Goal: Information Seeking & Learning: Learn about a topic

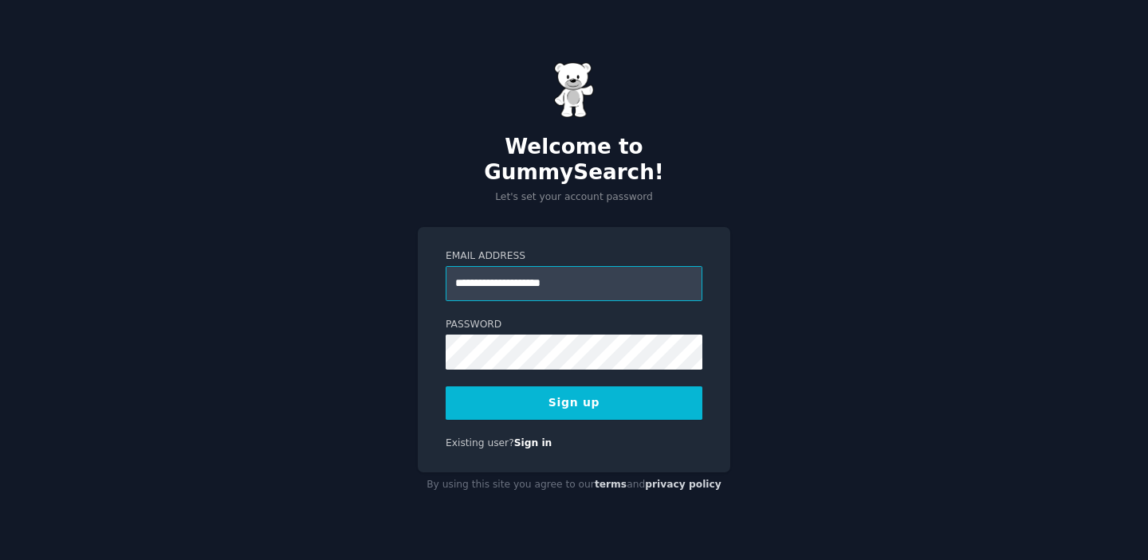
type input "**********"
click at [591, 392] on button "Sign up" at bounding box center [574, 403] width 257 height 33
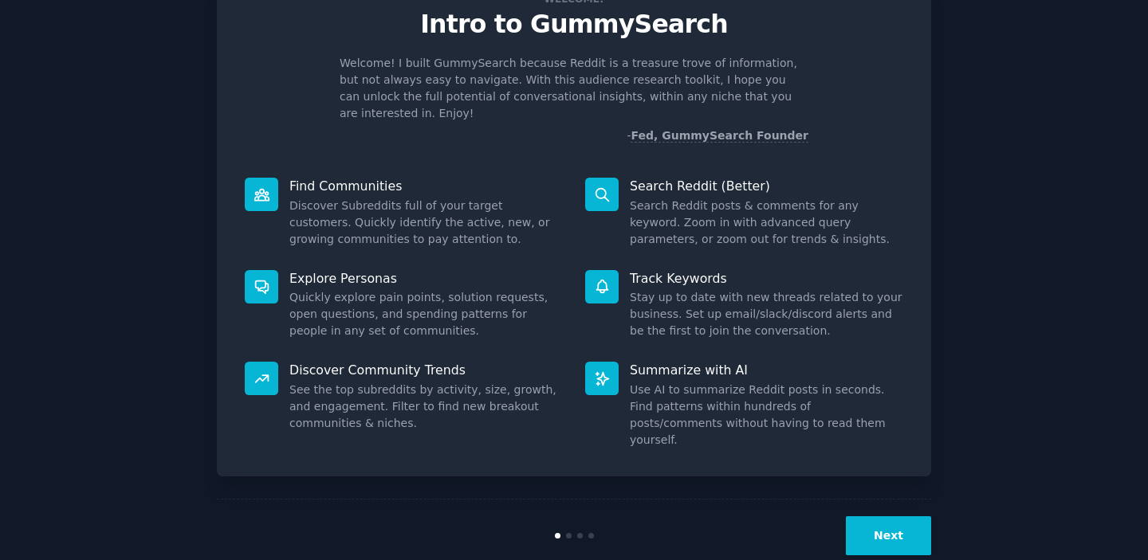
click at [873, 516] on button "Next" at bounding box center [888, 535] width 85 height 39
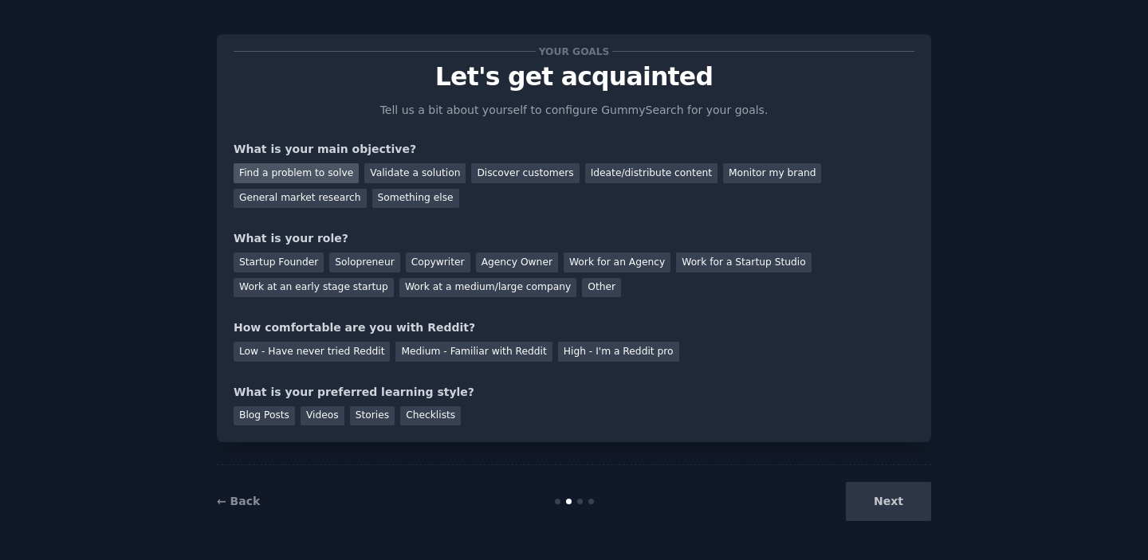
click at [326, 174] on div "Find a problem to solve" at bounding box center [296, 173] width 125 height 20
click at [362, 254] on div "Solopreneur" at bounding box center [364, 263] width 70 height 20
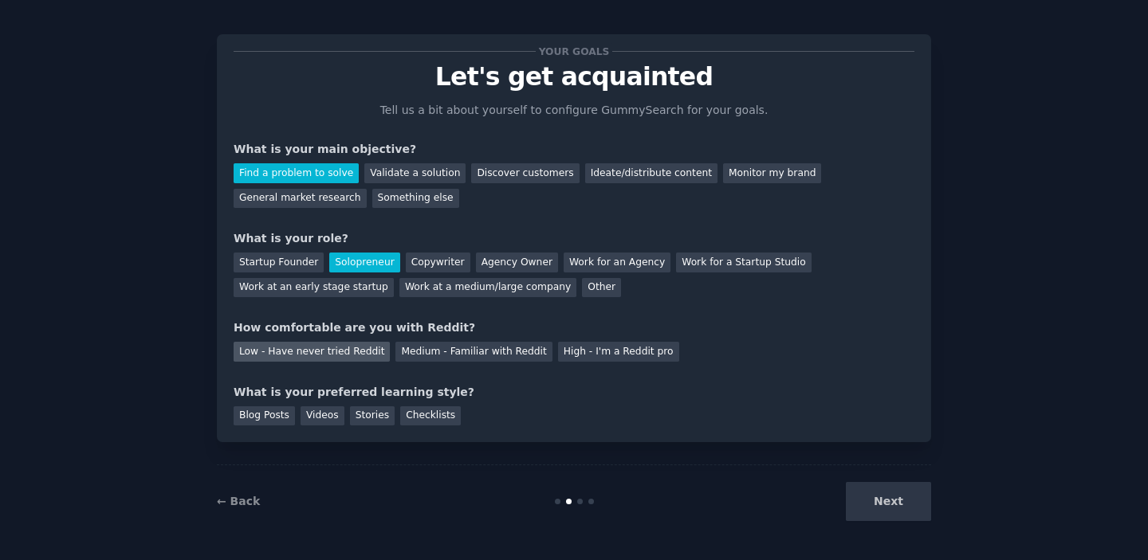
click at [311, 349] on div "Low - Have never tried Reddit" at bounding box center [312, 352] width 156 height 20
click at [310, 417] on div "Videos" at bounding box center [322, 416] width 44 height 20
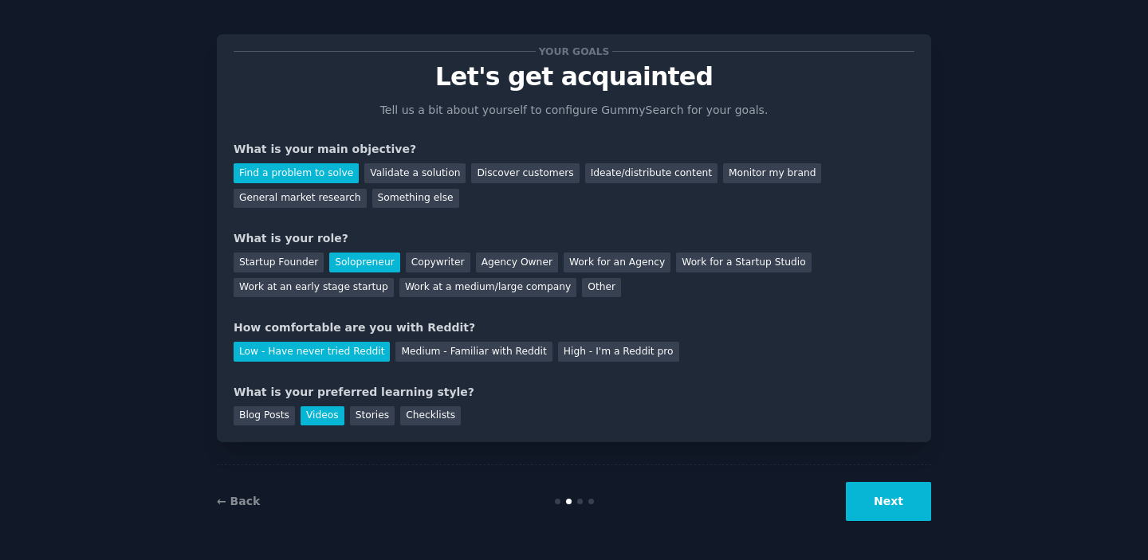
click at [888, 512] on button "Next" at bounding box center [888, 501] width 85 height 39
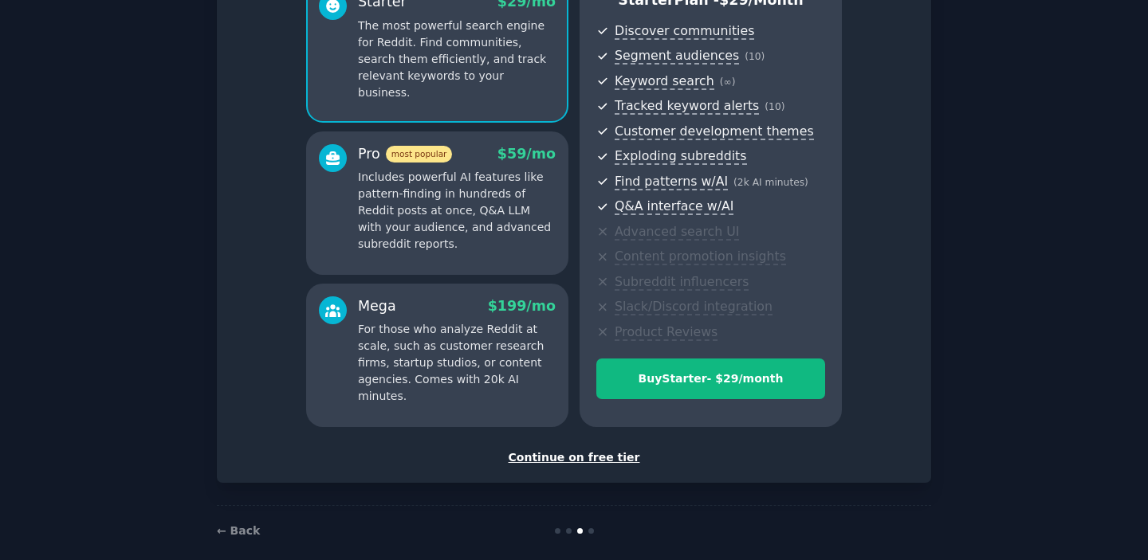
scroll to position [182, 0]
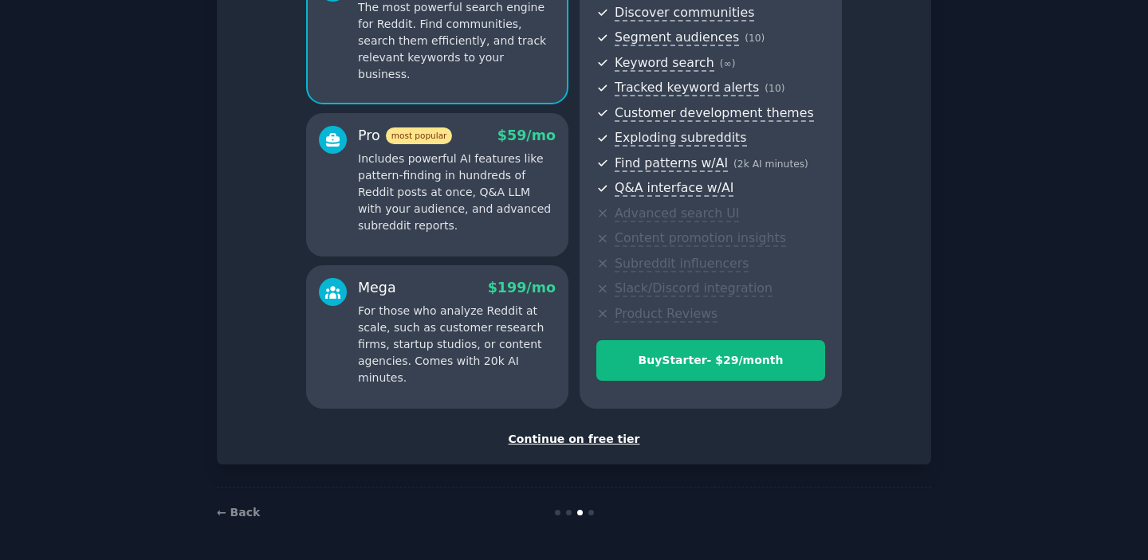
click at [570, 439] on div "Continue on free tier" at bounding box center [574, 439] width 681 height 17
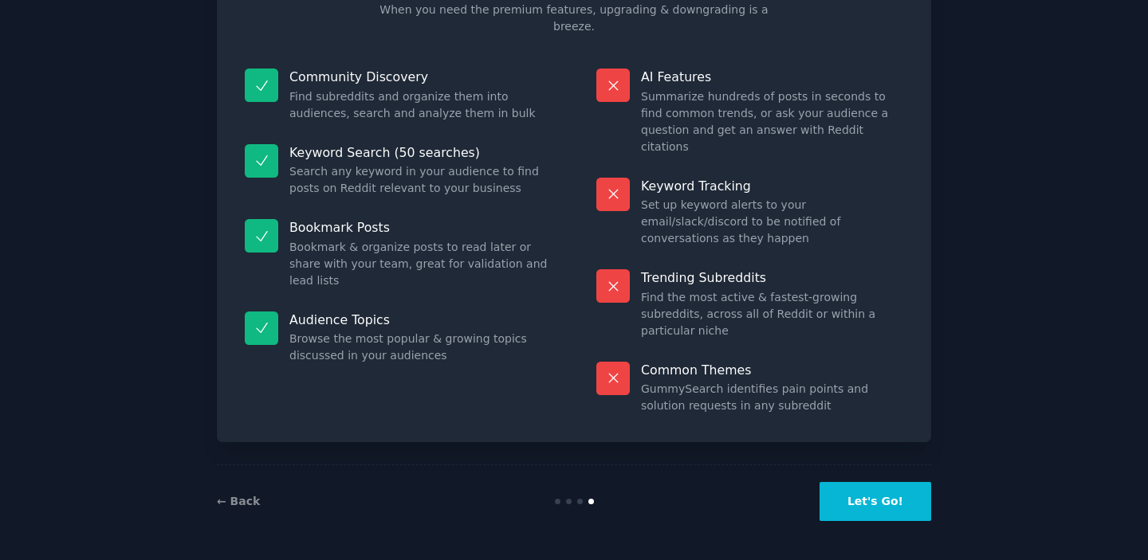
scroll to position [61, 0]
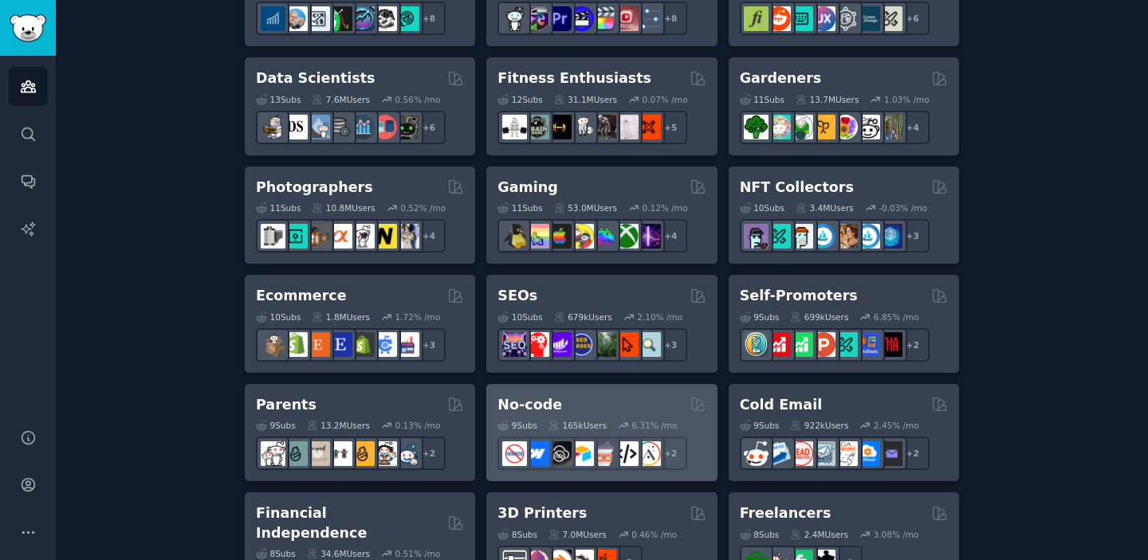
scroll to position [681, 0]
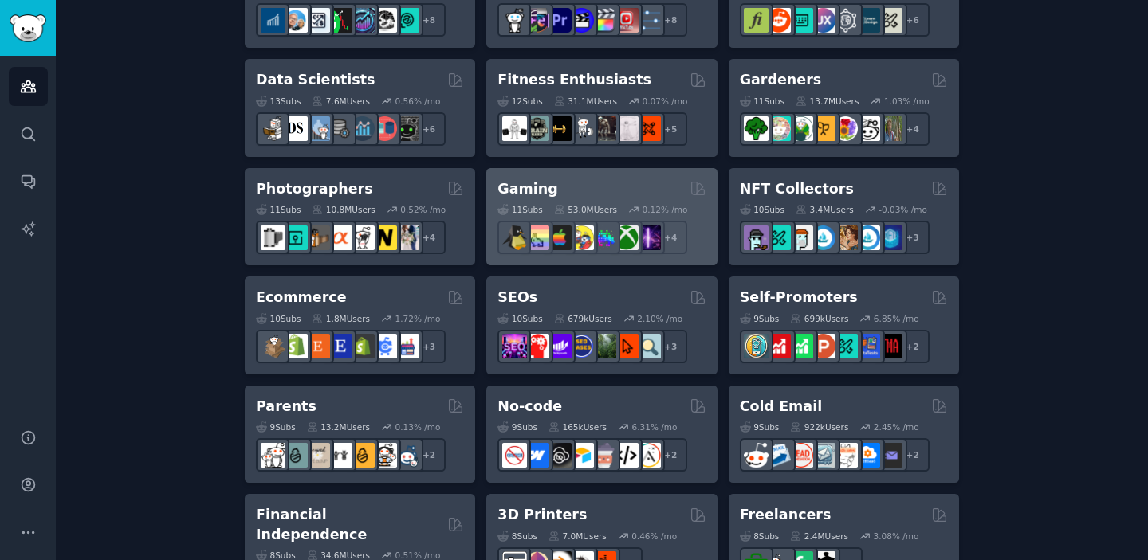
click at [591, 185] on div "Gaming" at bounding box center [601, 189] width 208 height 20
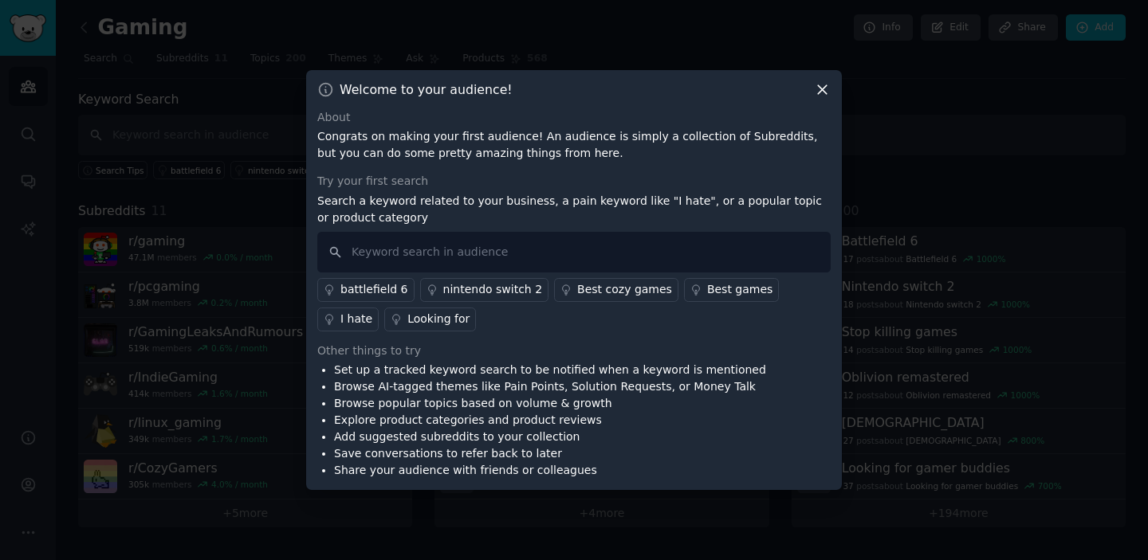
click at [407, 320] on div "Looking for" at bounding box center [438, 319] width 62 height 17
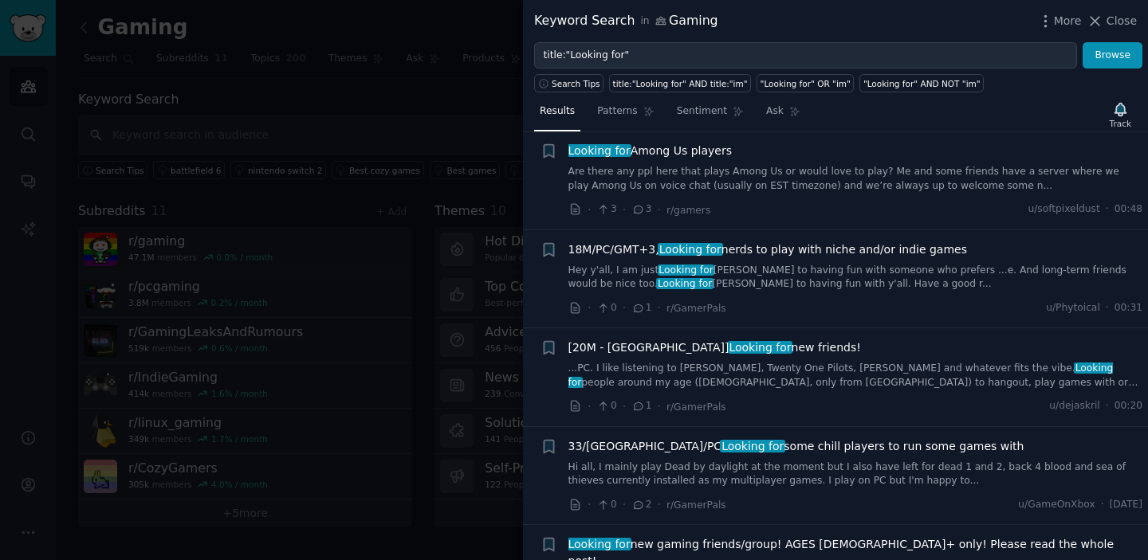
scroll to position [3168, 0]
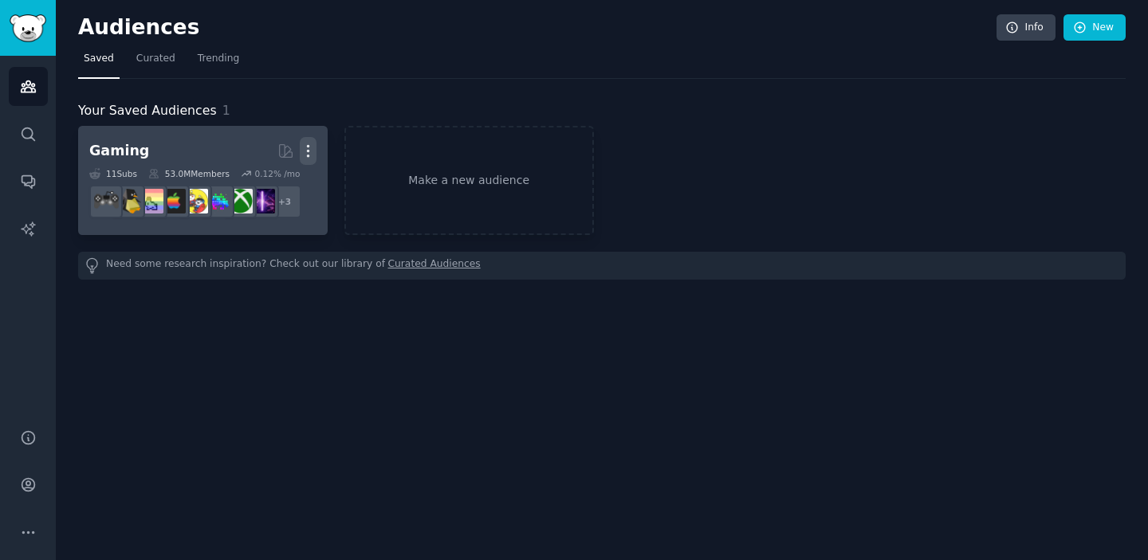
click at [307, 150] on icon "button" at bounding box center [308, 151] width 2 height 11
click at [258, 183] on p "Delete" at bounding box center [264, 184] width 37 height 17
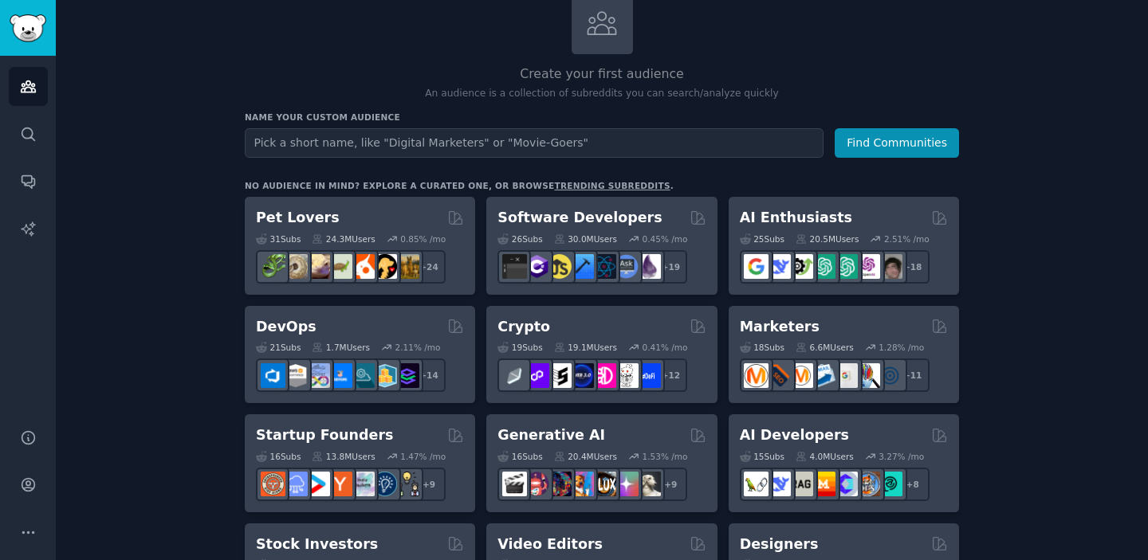
scroll to position [222, 0]
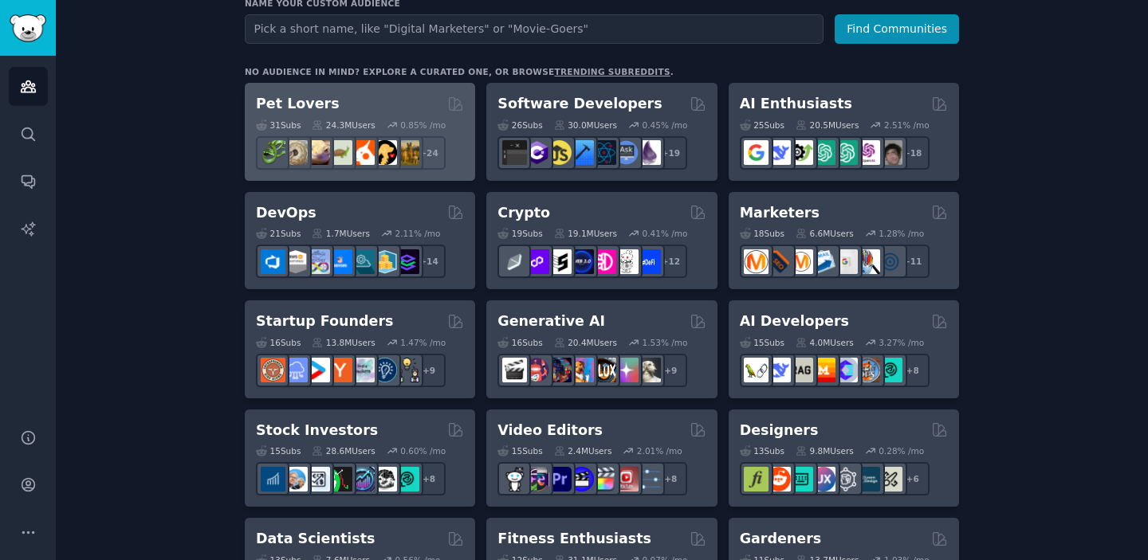
click at [368, 108] on div "Pet Lovers" at bounding box center [360, 104] width 208 height 20
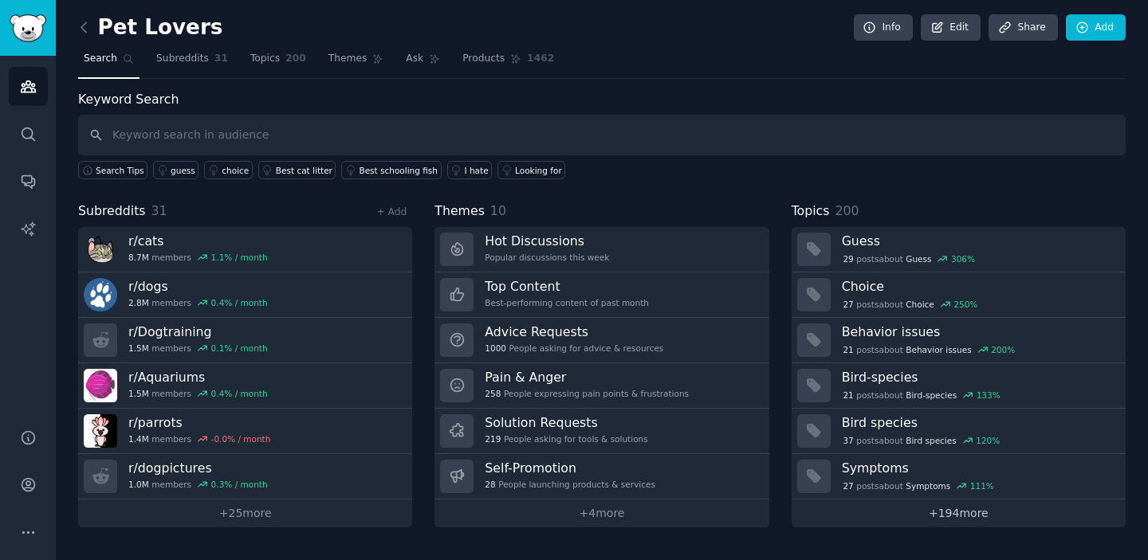
click at [952, 516] on link "+ 194 more" at bounding box center [958, 514] width 334 height 28
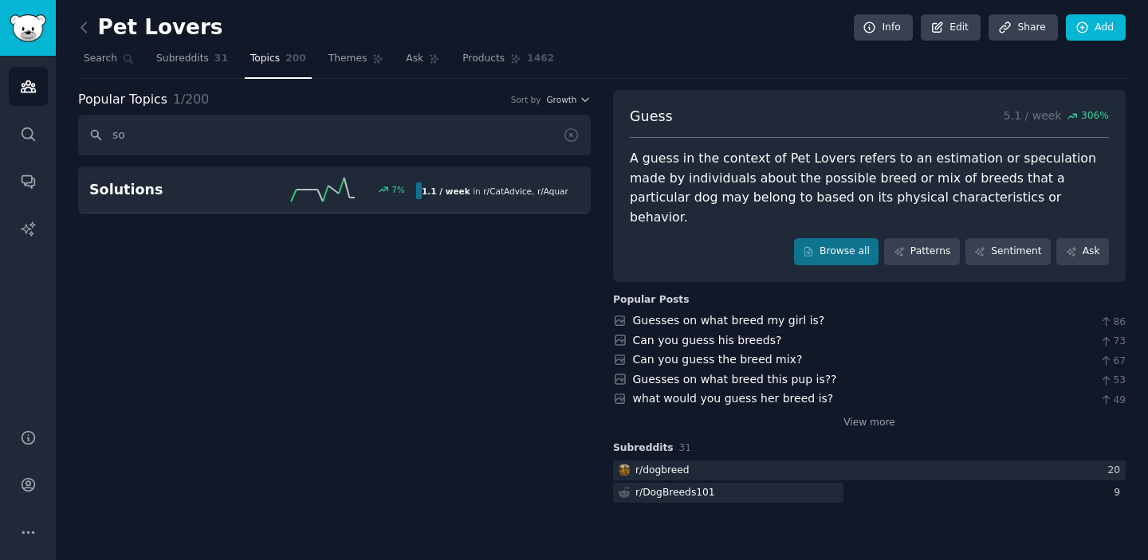
type input "s"
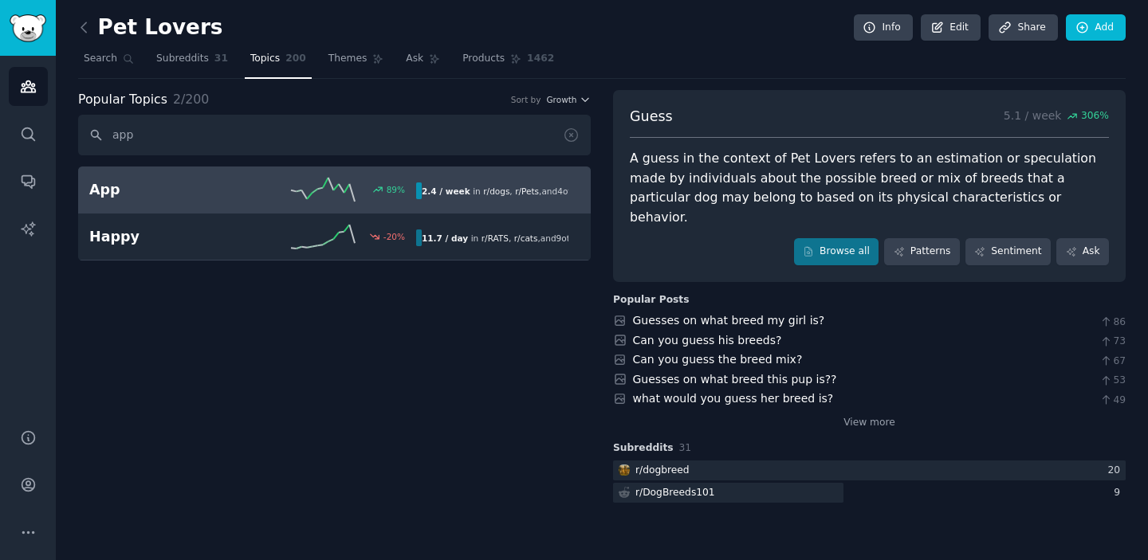
type input "app"
click at [144, 175] on link "App 89 % 2.4 / week in r/ dogs , r/ Pets , and 4 other s" at bounding box center [334, 190] width 513 height 47
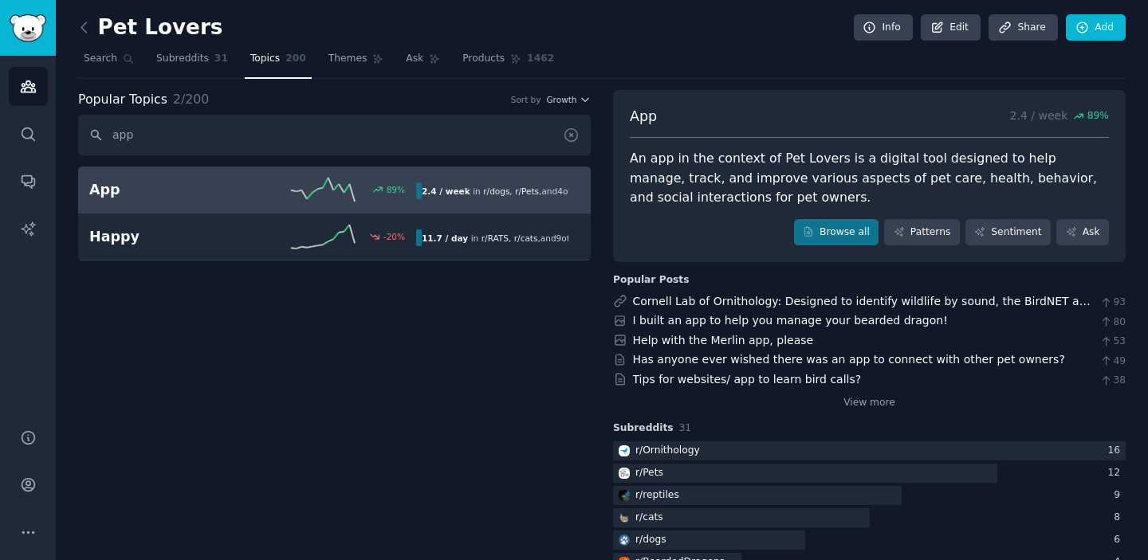
click at [567, 135] on icon at bounding box center [571, 135] width 17 height 17
click at [568, 130] on input "app" at bounding box center [334, 135] width 513 height 41
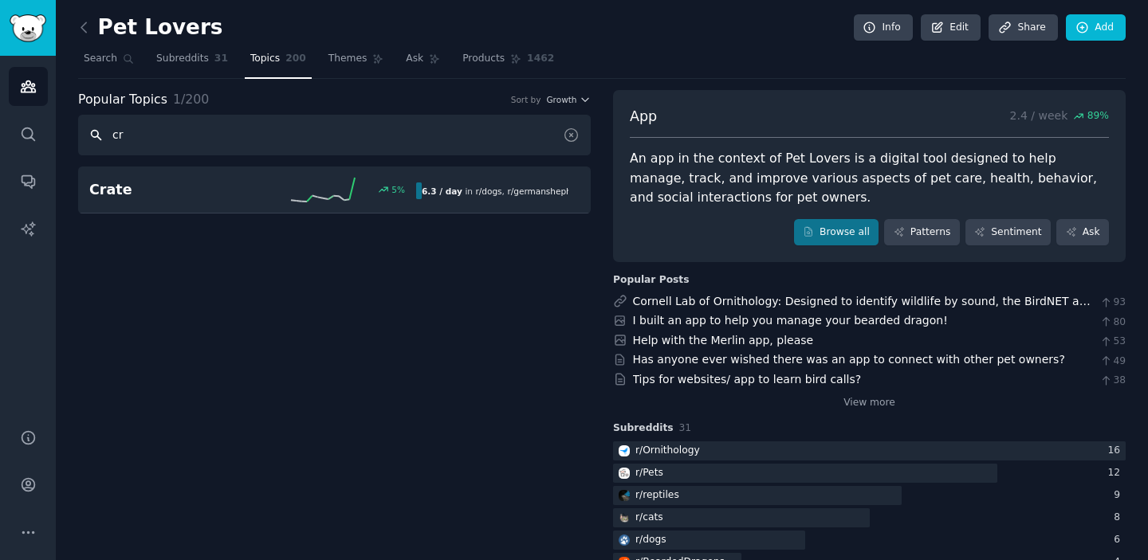
type input "c"
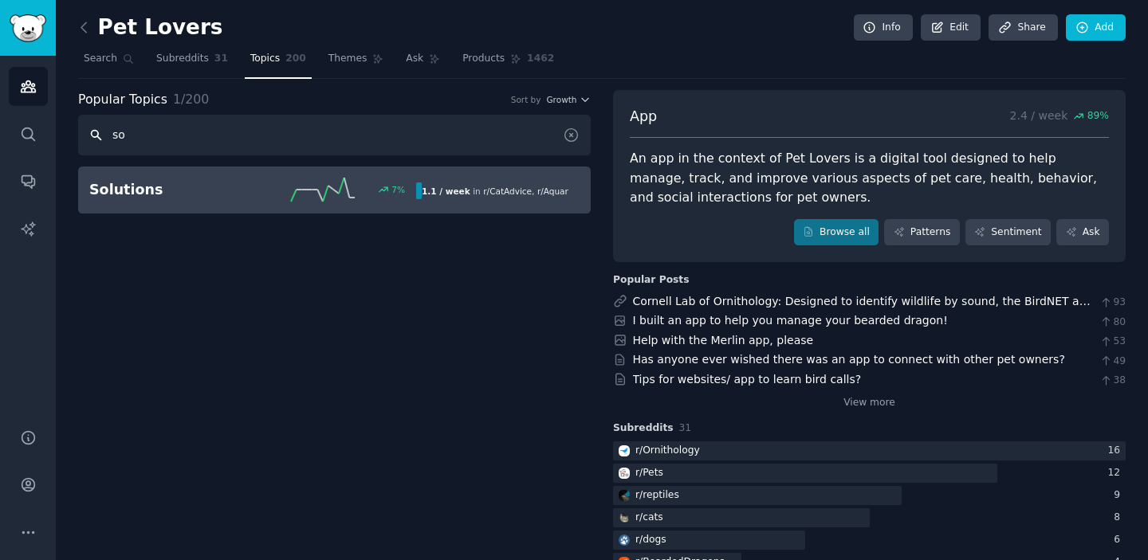
type input "so"
click at [206, 178] on div "Solutions 7 % 1.1 / week in r/ CatAdvice , r/ Aquariums 7% increase in mentions…" at bounding box center [334, 190] width 490 height 24
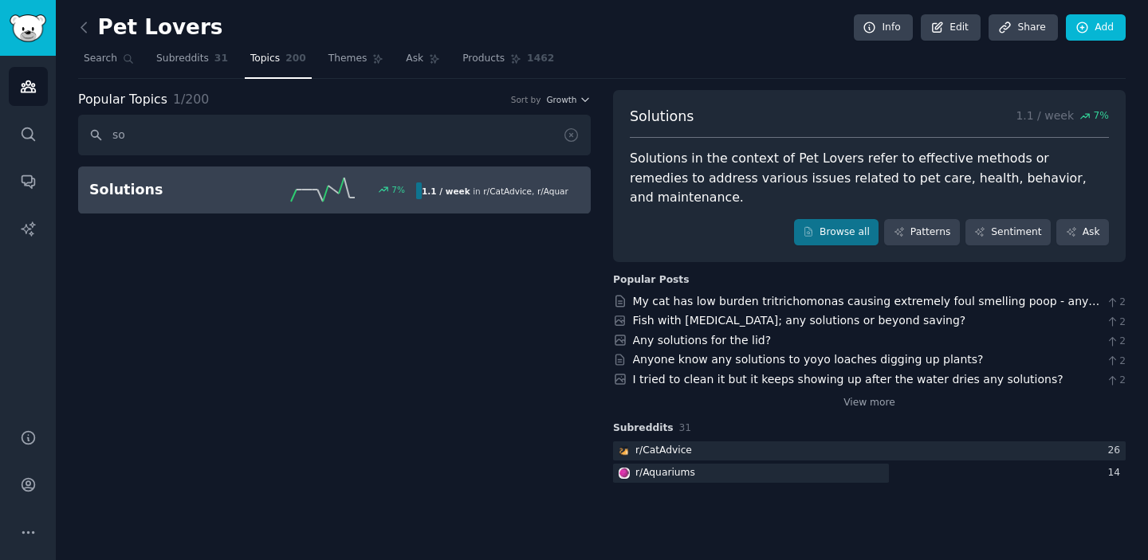
click at [571, 133] on icon at bounding box center [571, 135] width 17 height 17
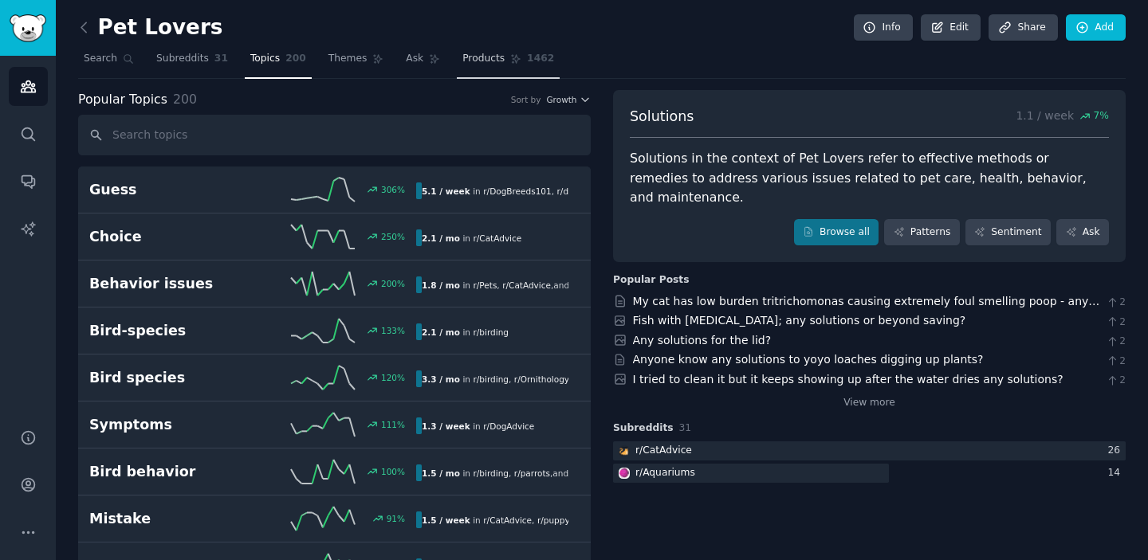
click at [498, 61] on span "Products" at bounding box center [483, 59] width 42 height 14
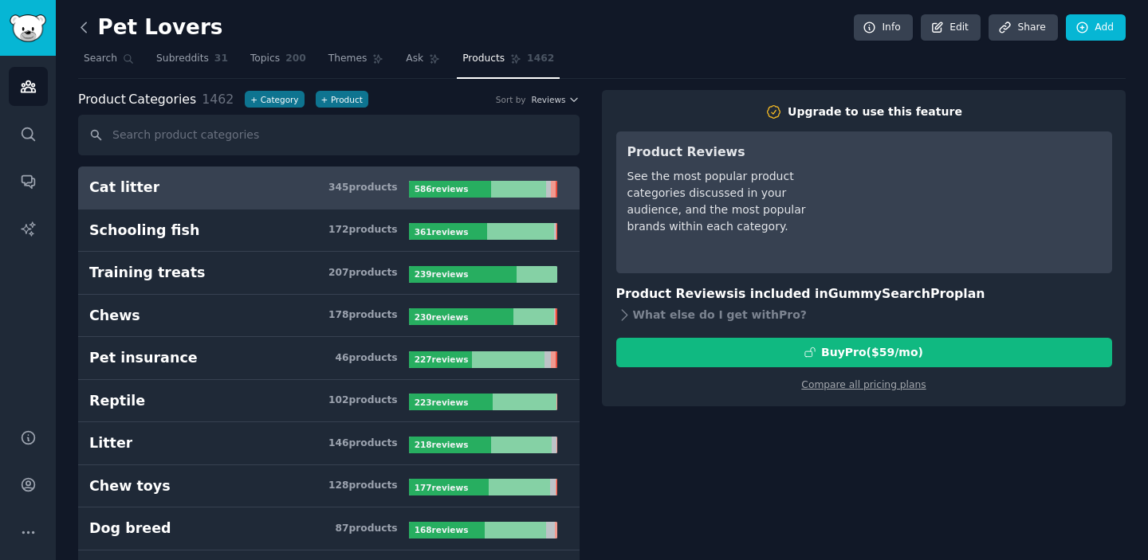
click at [85, 24] on icon at bounding box center [84, 27] width 17 height 17
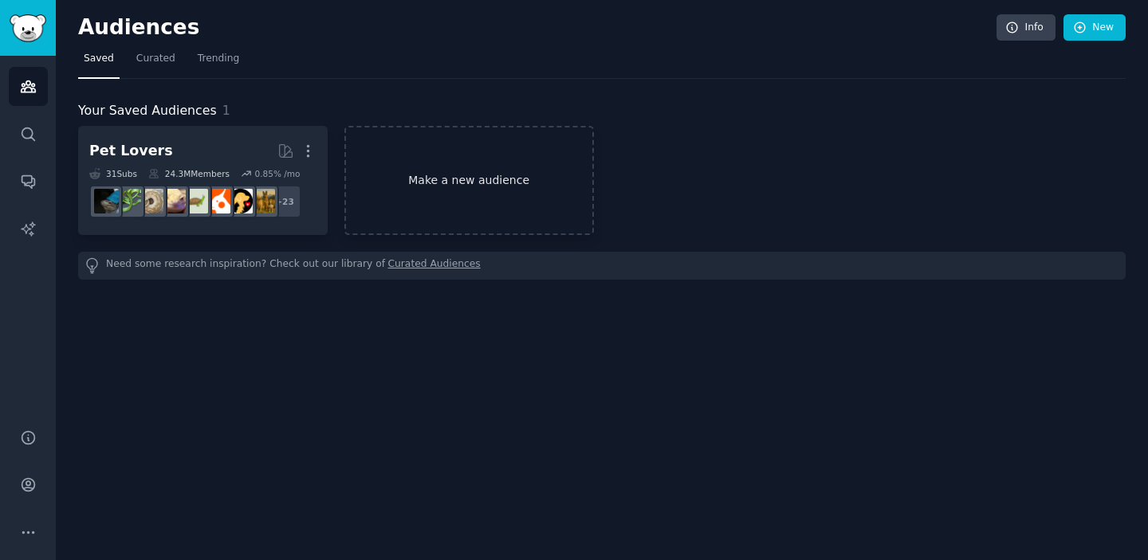
click at [473, 171] on link "Make a new audience" at bounding box center [468, 180] width 249 height 109
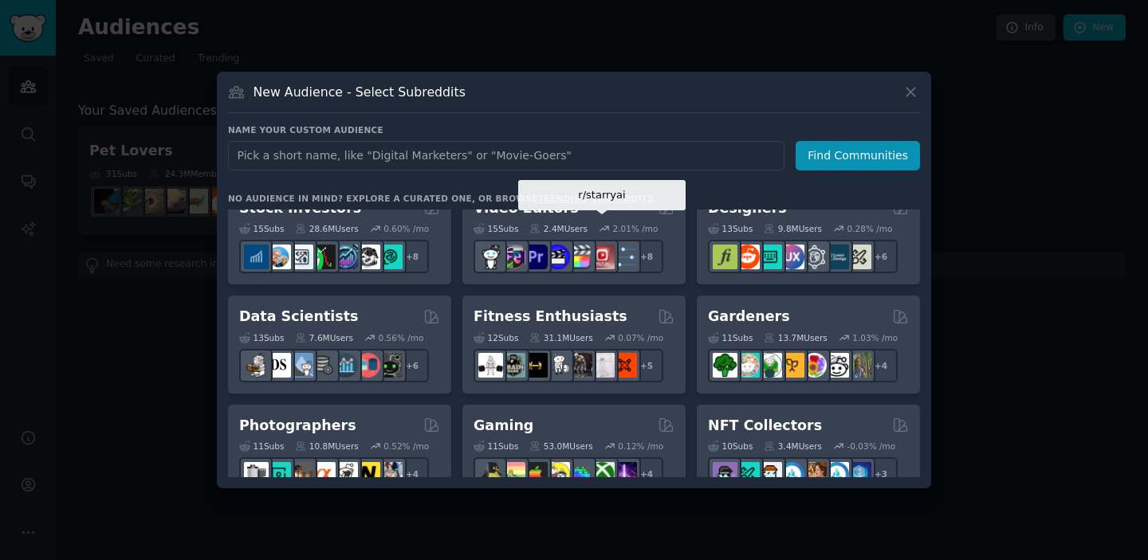
scroll to position [350, 0]
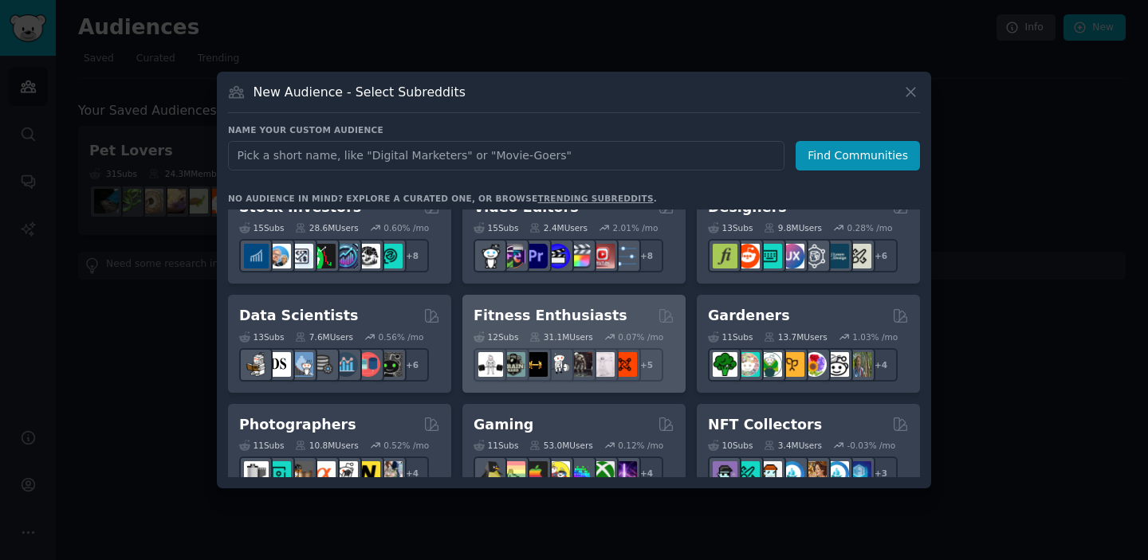
click at [558, 311] on h2 "Fitness Enthusiasts" at bounding box center [550, 316] width 154 height 20
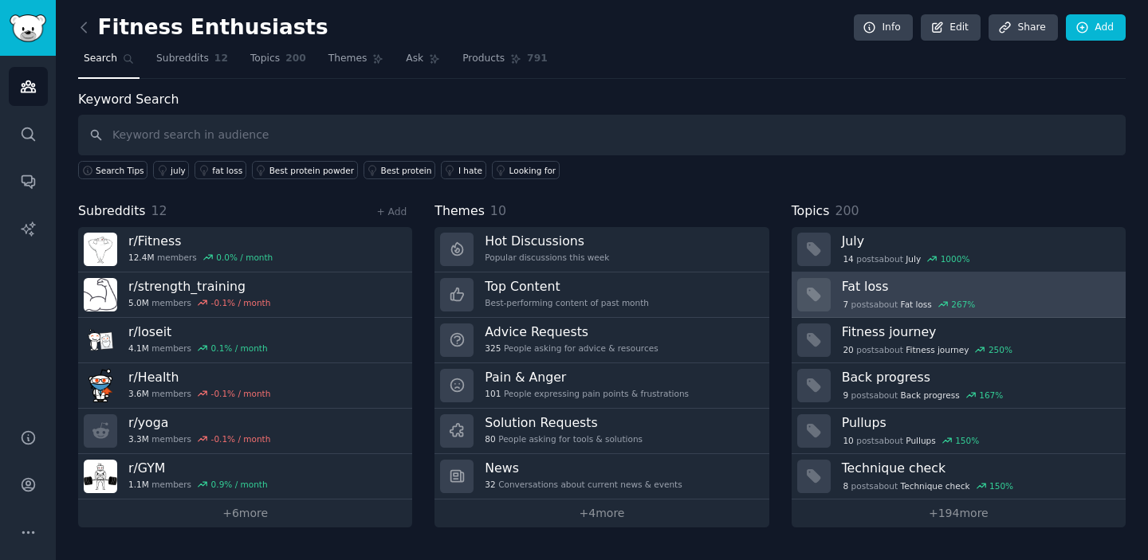
click at [998, 289] on h3 "Fat loss" at bounding box center [978, 286] width 273 height 17
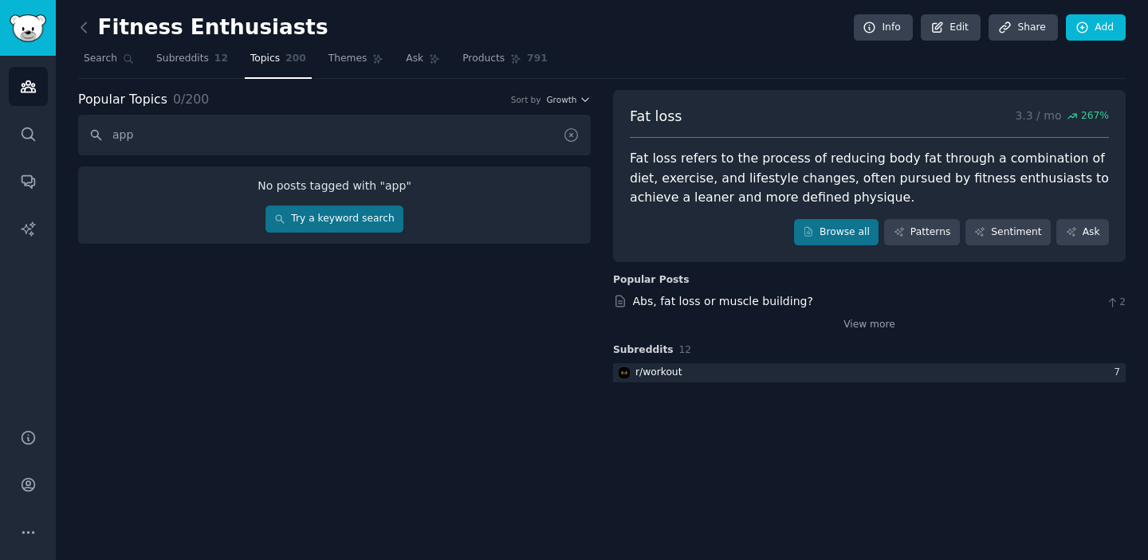
type input "app"
click at [568, 135] on icon at bounding box center [571, 135] width 17 height 17
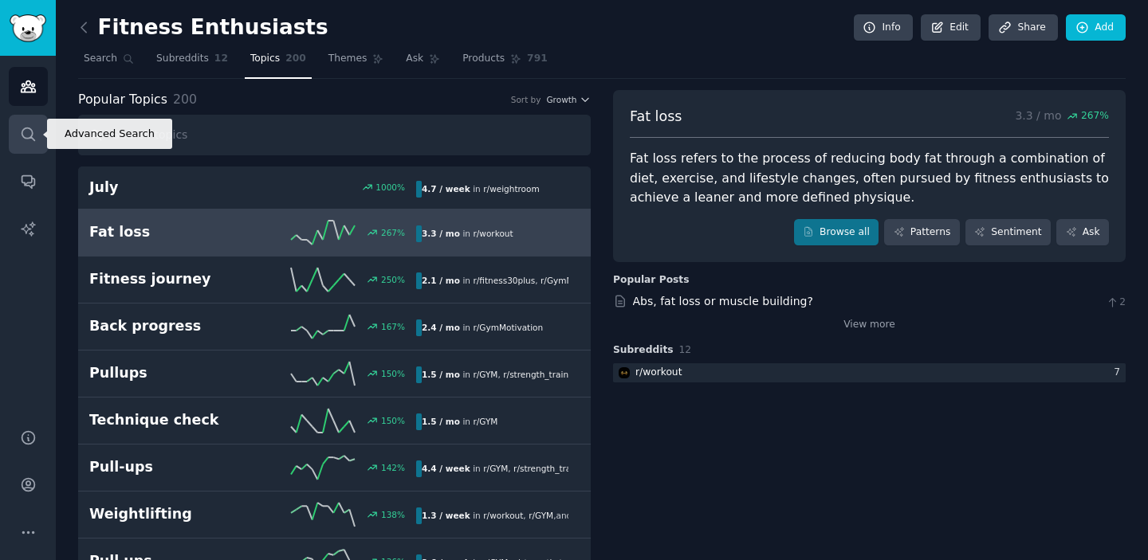
click at [20, 135] on icon "Sidebar" at bounding box center [28, 134] width 17 height 17
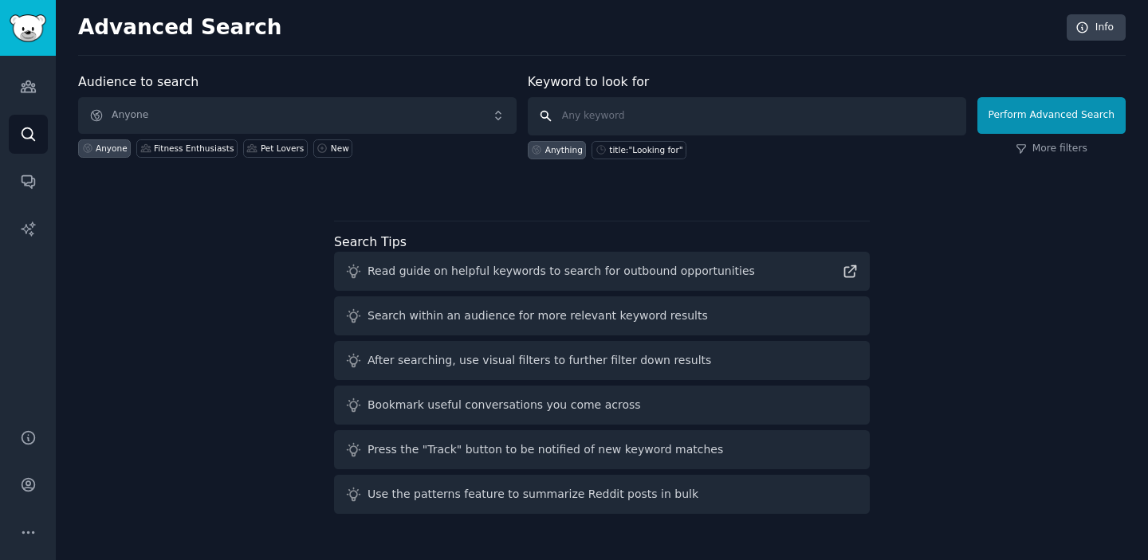
click at [665, 116] on input "text" at bounding box center [747, 116] width 438 height 38
click at [689, 118] on input "text" at bounding box center [747, 116] width 438 height 38
click at [853, 268] on icon at bounding box center [850, 271] width 11 height 11
click at [690, 120] on input "text" at bounding box center [747, 116] width 438 height 38
type input "crm"
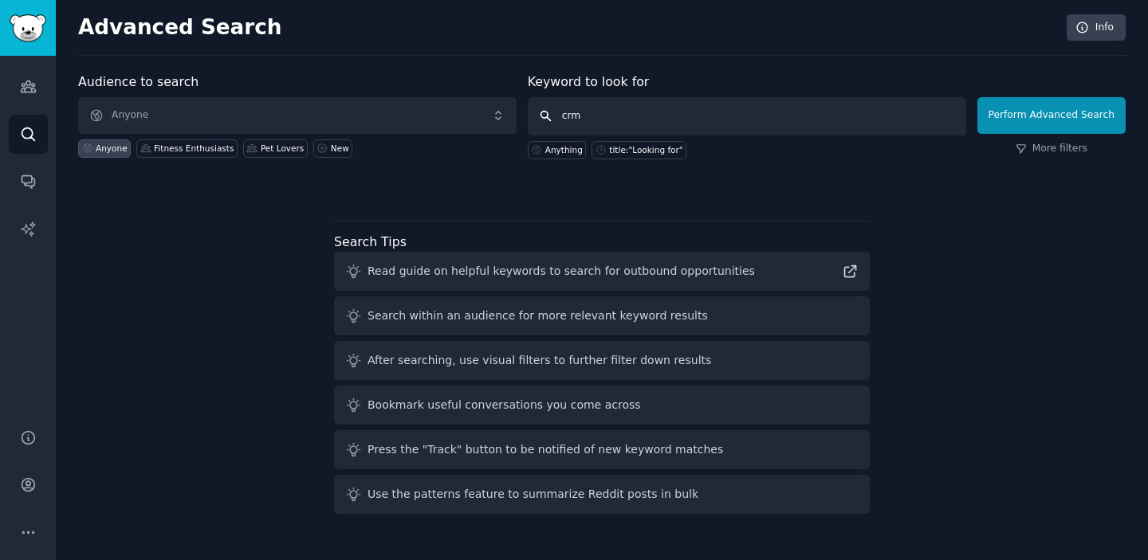
click button "Perform Advanced Search" at bounding box center [1051, 115] width 148 height 37
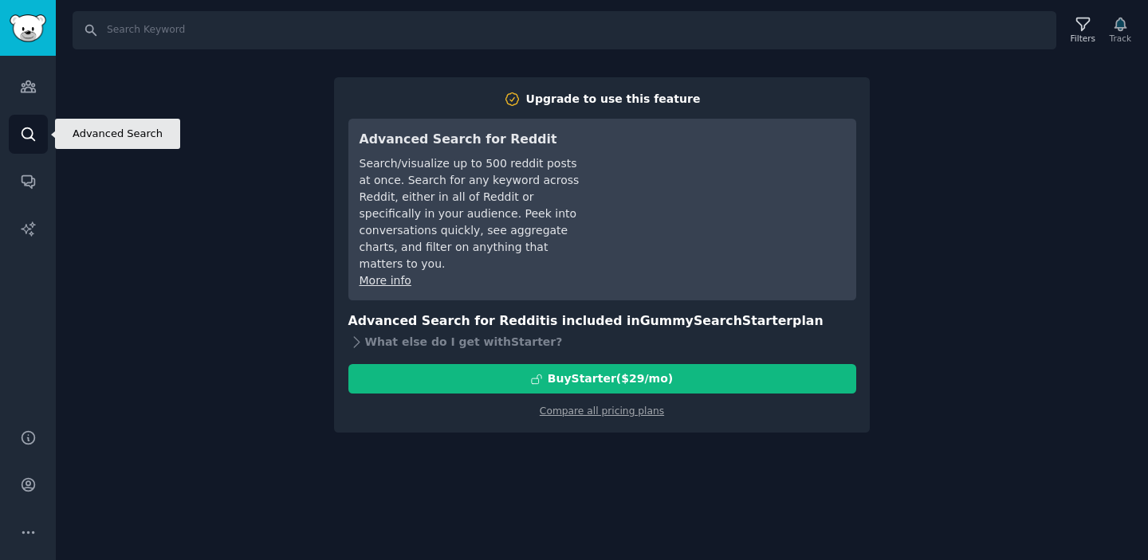
click at [25, 134] on icon "Sidebar" at bounding box center [28, 134] width 17 height 17
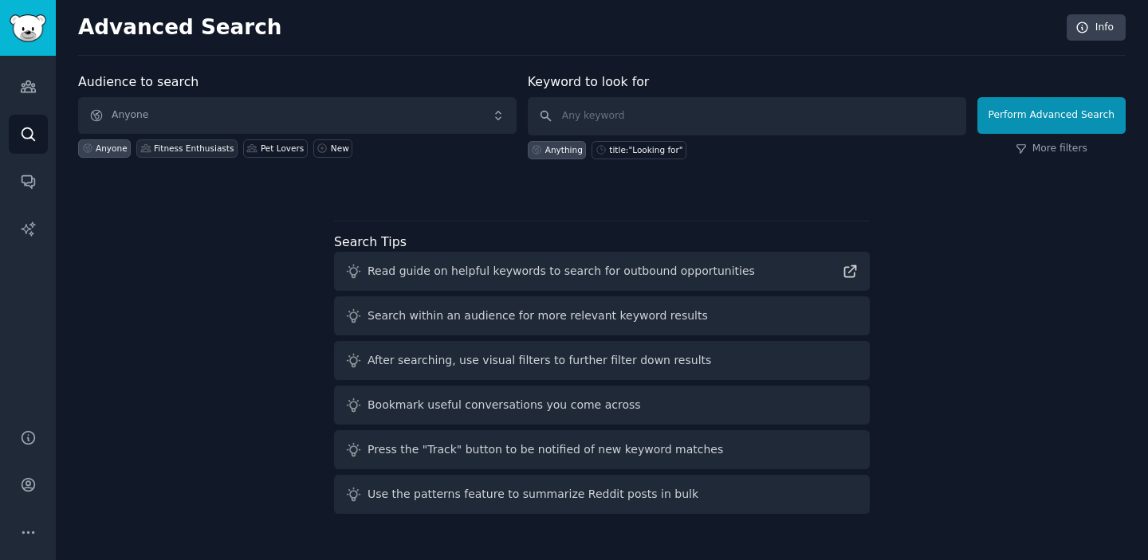
click at [179, 147] on div "Fitness Enthusiasts" at bounding box center [194, 148] width 80 height 11
click at [264, 146] on div "Pet Lovers" at bounding box center [282, 148] width 43 height 11
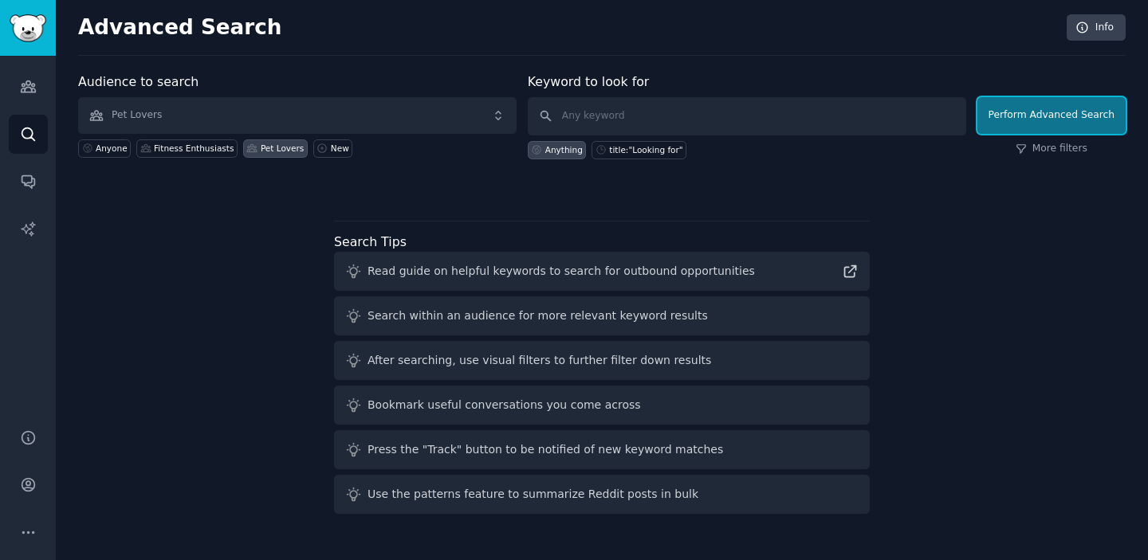
click at [1013, 105] on button "Perform Advanced Search" at bounding box center [1051, 115] width 148 height 37
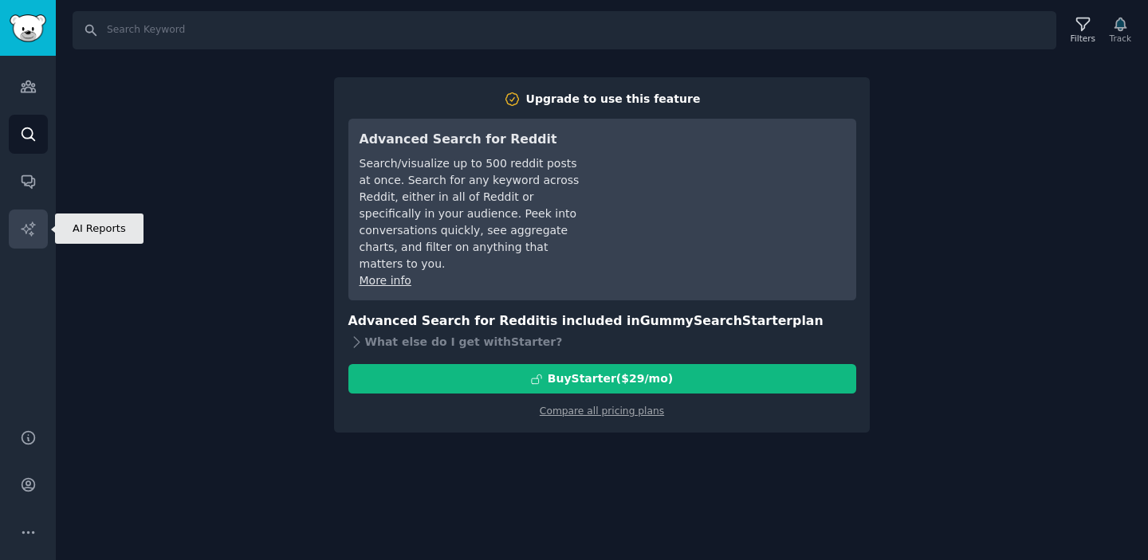
click at [18, 225] on link "AI Reports" at bounding box center [28, 229] width 39 height 39
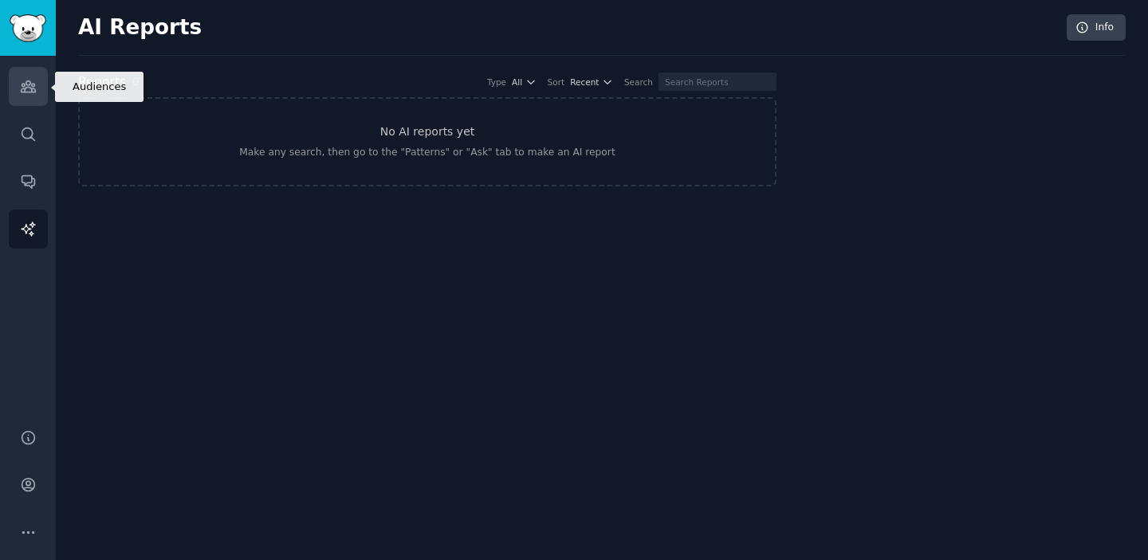
click at [22, 93] on icon "Sidebar" at bounding box center [28, 86] width 17 height 17
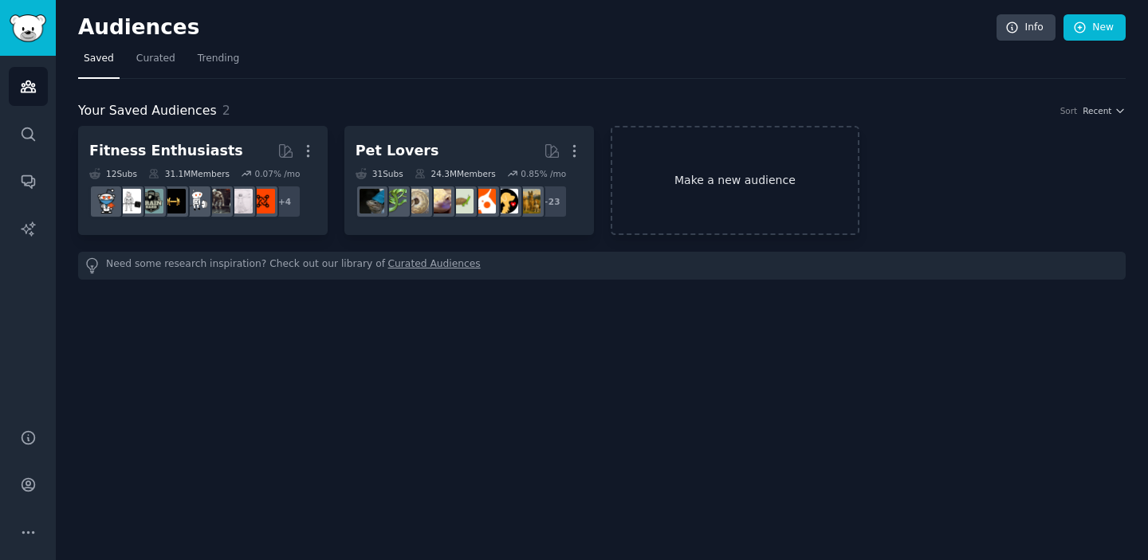
click at [752, 174] on link "Make a new audience" at bounding box center [735, 180] width 249 height 109
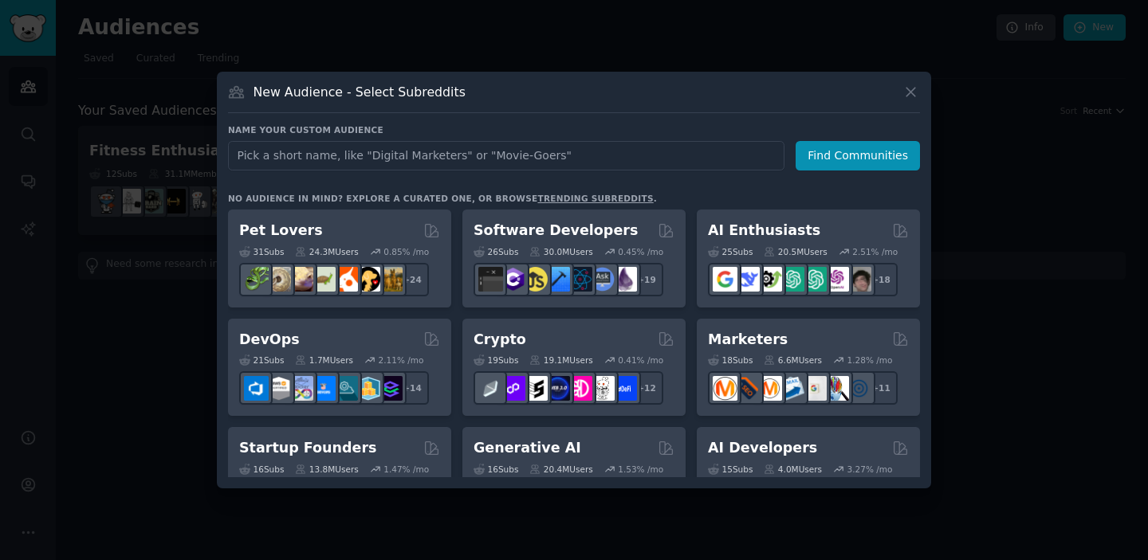
click at [583, 201] on link "trending subreddits" at bounding box center [595, 199] width 116 height 10
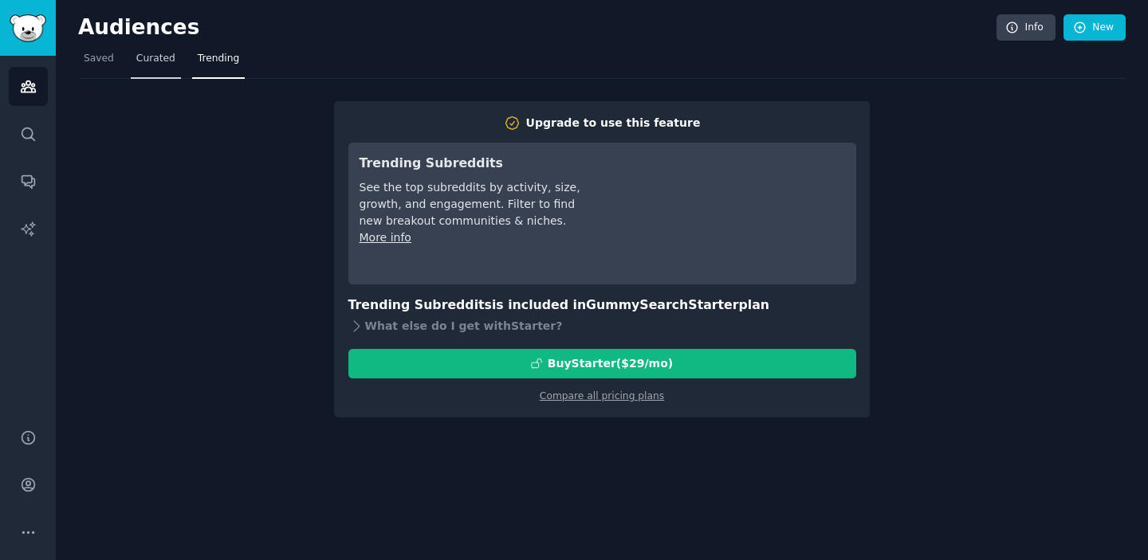
click at [157, 64] on span "Curated" at bounding box center [155, 59] width 39 height 14
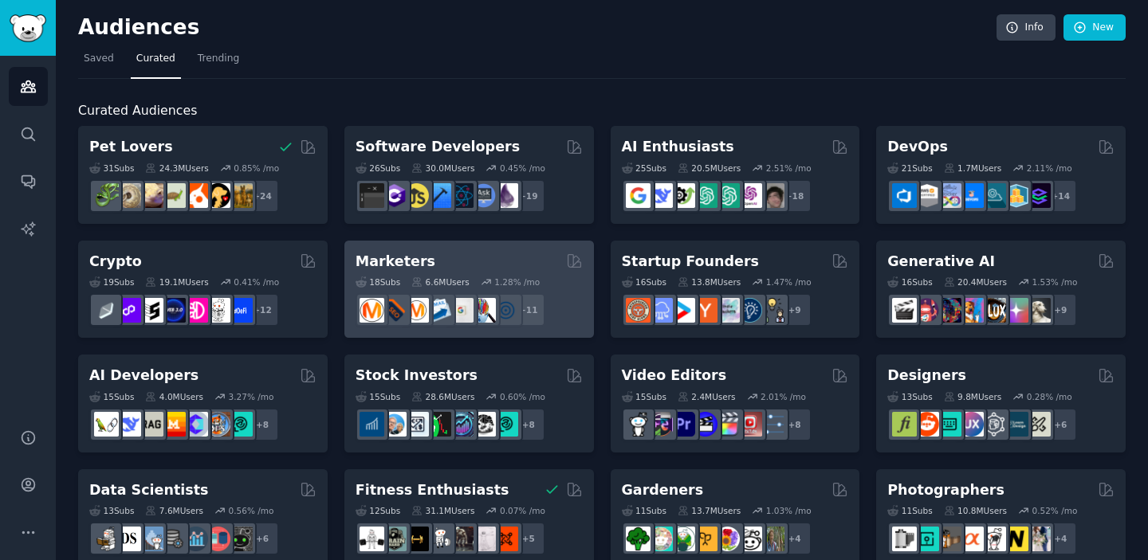
click at [467, 260] on div "Marketers" at bounding box center [468, 262] width 227 height 20
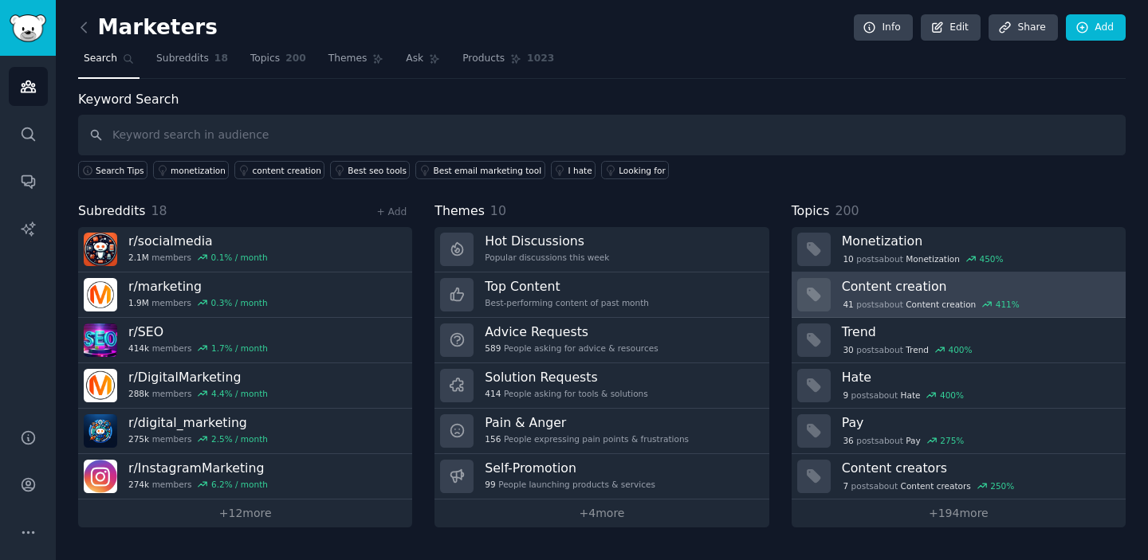
click at [899, 285] on h3 "Content creation" at bounding box center [978, 286] width 273 height 17
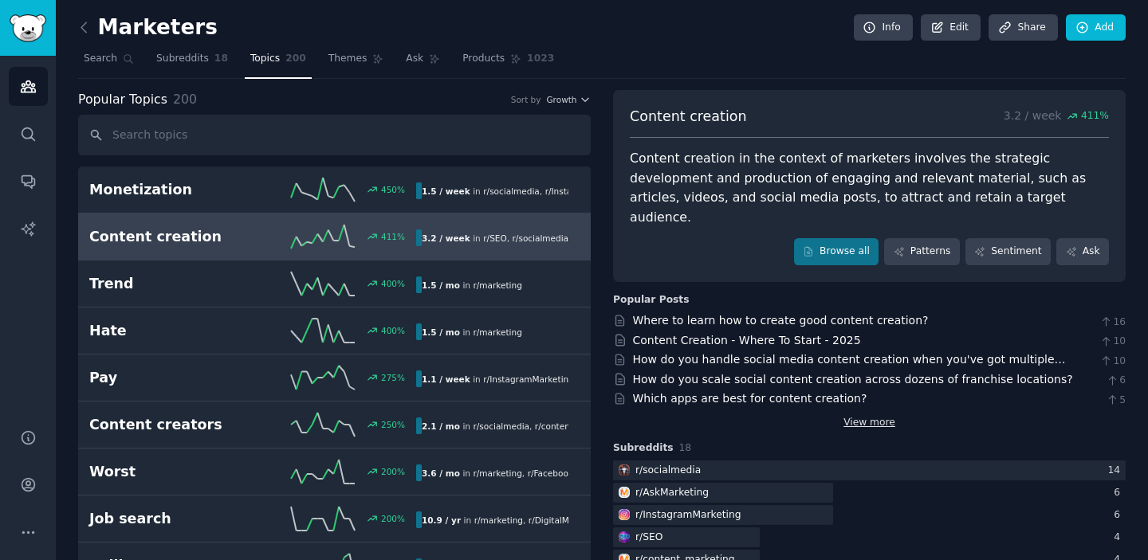
click at [870, 416] on link "View more" at bounding box center [869, 423] width 52 height 14
